Goal: Task Accomplishment & Management: Manage account settings

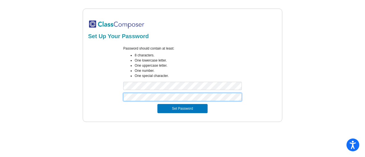
click at [157, 104] on button "Set Password" at bounding box center [182, 108] width 50 height 9
click at [58, 91] on div "Set Up Your Password Password should contain at least: 8 characters. One lowerc…" at bounding box center [182, 65] width 350 height 113
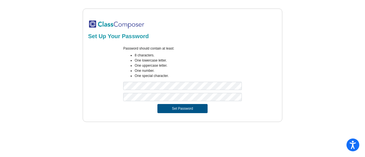
click at [171, 109] on button "Set Password" at bounding box center [182, 108] width 50 height 9
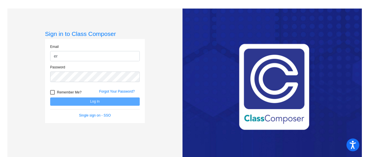
type input "[PERSON_NAME][EMAIL_ADDRESS][PERSON_NAME][DOMAIN_NAME]"
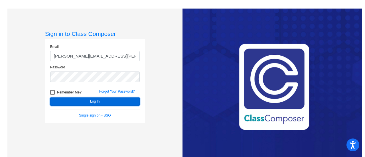
click at [96, 102] on button "Log In" at bounding box center [94, 101] width 89 height 8
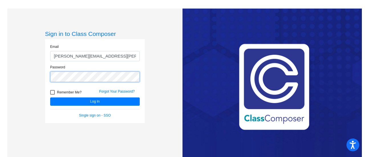
click at [0, 80] on mat-sidenav-content "Sign in to Class Composer Email [PERSON_NAME][EMAIL_ADDRESS][PERSON_NAME][DOMAI…" at bounding box center [182, 78] width 365 height 157
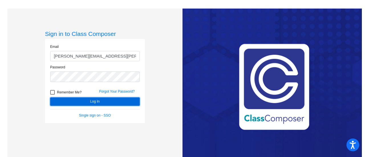
click at [124, 102] on button "Log In" at bounding box center [94, 101] width 89 height 8
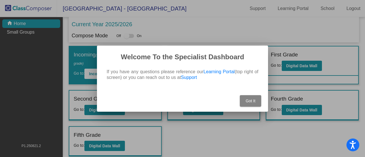
click at [250, 102] on span "Got It" at bounding box center [250, 101] width 10 height 5
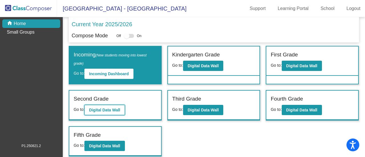
click at [119, 111] on b "Digital Data Wall" at bounding box center [104, 110] width 31 height 5
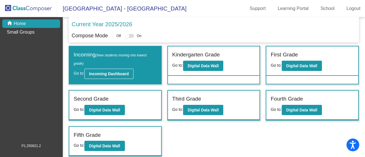
click at [104, 72] on b "Incoming Dashboard" at bounding box center [109, 74] width 40 height 5
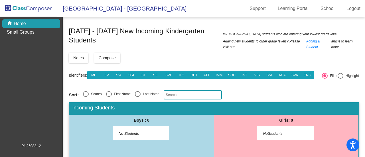
click at [111, 94] on div "Select an option" at bounding box center [109, 94] width 6 height 6
click at [109, 97] on input "First Name" at bounding box center [109, 97] width 0 height 0
radio input "true"
click at [204, 54] on div "Notes Import Students Compose View Compose View & Edit Compose" at bounding box center [214, 58] width 290 height 10
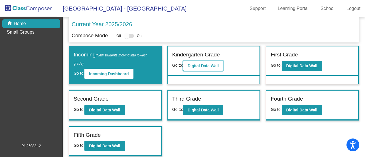
click at [195, 65] on b "Digital Data Wall" at bounding box center [202, 66] width 31 height 5
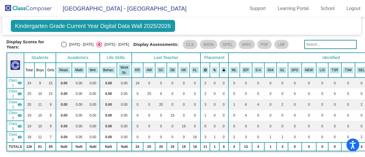
scroll to position [9, 1]
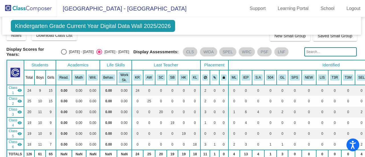
click at [62, 52] on div "Select an option" at bounding box center [64, 52] width 6 height 6
click at [64, 55] on input "[DATE] - [DATE]" at bounding box center [64, 55] width 0 height 0
radio input "true"
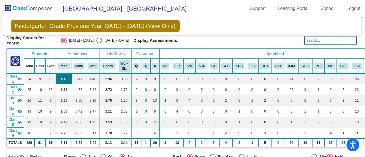
scroll to position [18, 1]
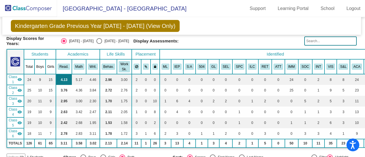
click at [99, 44] on input "[DATE] - [DATE]" at bounding box center [99, 44] width 0 height 0
radio input "true"
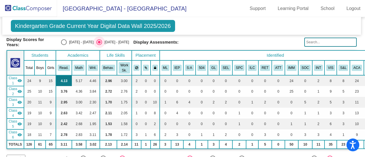
click at [64, 45] on input "[DATE] - [DATE]" at bounding box center [64, 45] width 0 height 0
radio input "true"
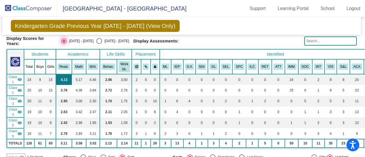
click at [99, 44] on input "[DATE] - [DATE]" at bounding box center [99, 44] width 0 height 0
radio input "true"
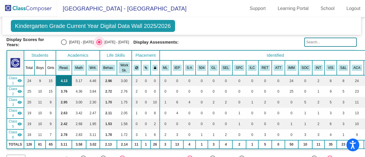
click at [64, 45] on input "[DATE] - [DATE]" at bounding box center [64, 45] width 0 height 0
radio input "true"
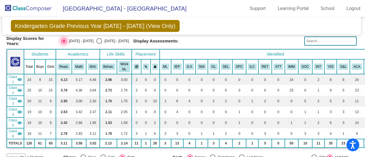
click at [64, 40] on div "Select an option" at bounding box center [63, 41] width 3 height 3
click at [64, 44] on input "[DATE] - [DATE]" at bounding box center [64, 44] width 0 height 0
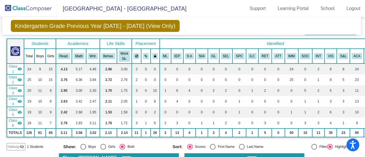
scroll to position [0, 1]
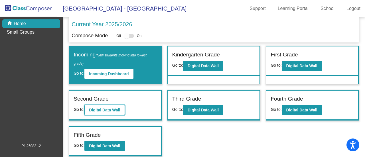
click at [96, 109] on b "Digital Data Wall" at bounding box center [104, 110] width 31 height 5
